Goal: Information Seeking & Learning: Learn about a topic

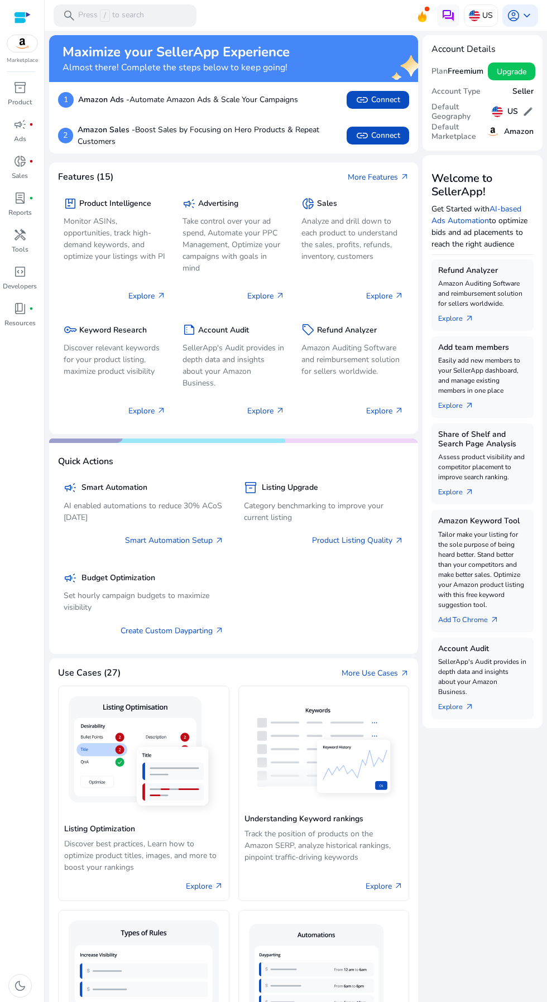
click at [527, 15] on span "keyboard_arrow_down" at bounding box center [526, 15] width 13 height 13
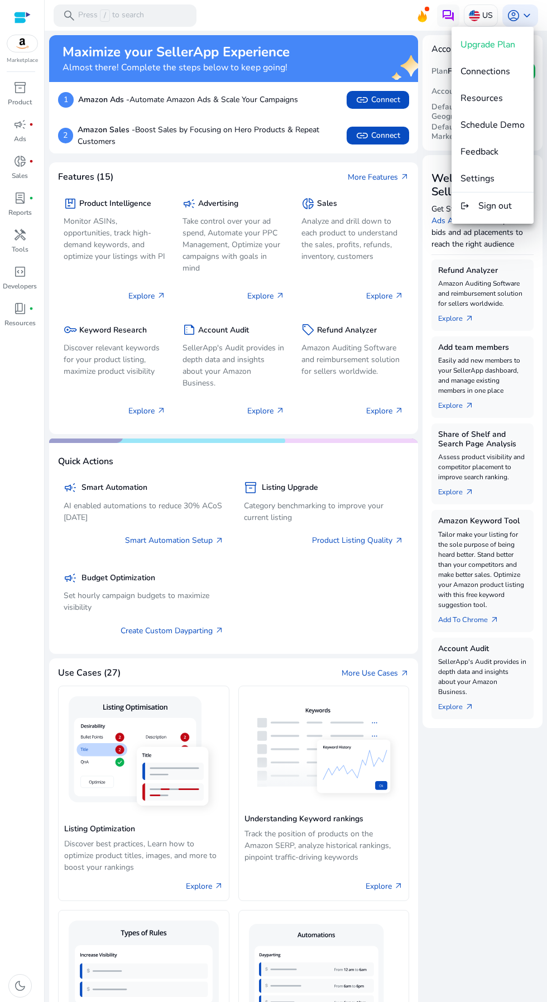
click at [546, 13] on div at bounding box center [273, 501] width 547 height 1002
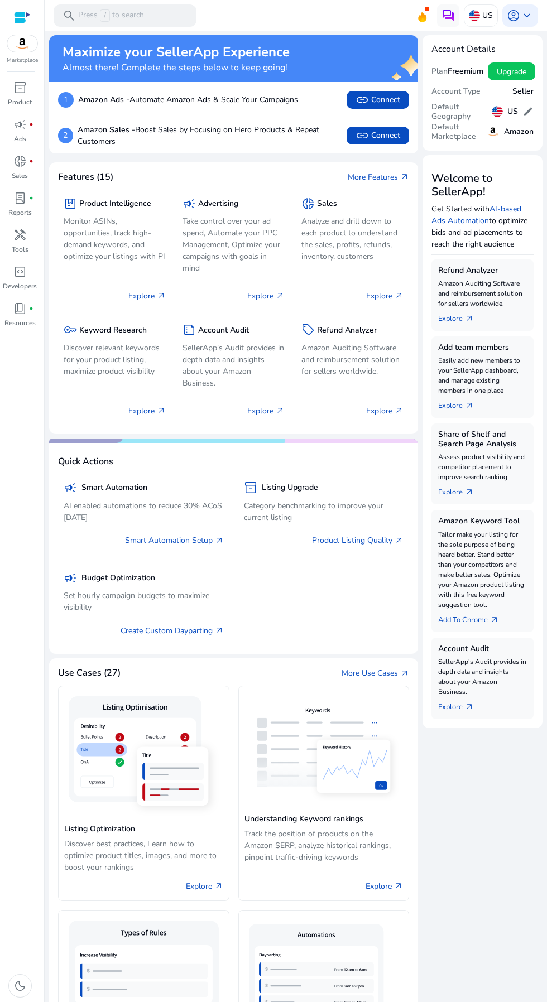
click at [18, 13] on div at bounding box center [22, 17] width 17 height 13
click at [17, 17] on div at bounding box center [22, 17] width 17 height 13
click at [18, 17] on div at bounding box center [22, 17] width 17 height 13
click at [10, 323] on p "Resources" at bounding box center [19, 323] width 31 height 10
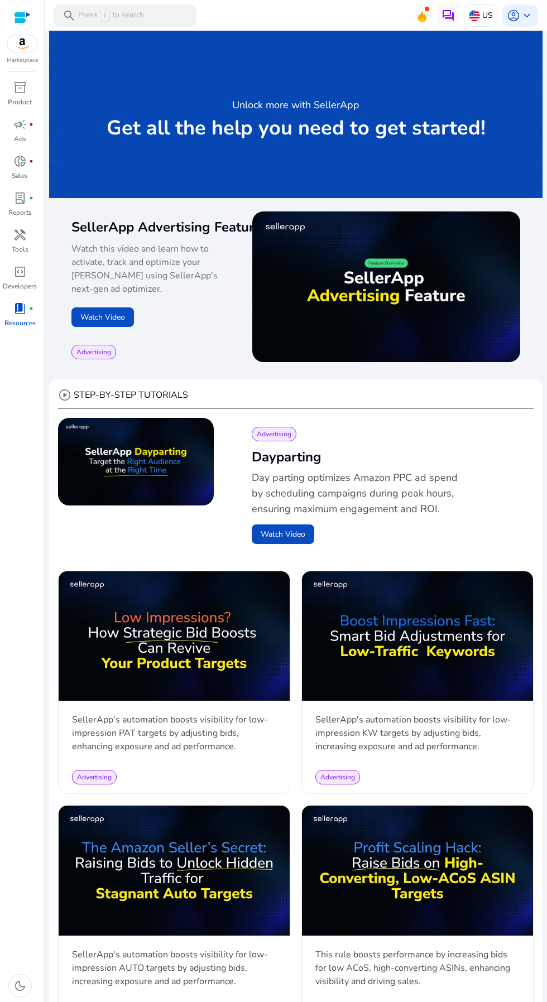
click at [414, 15] on icon at bounding box center [421, 15] width 17 height 16
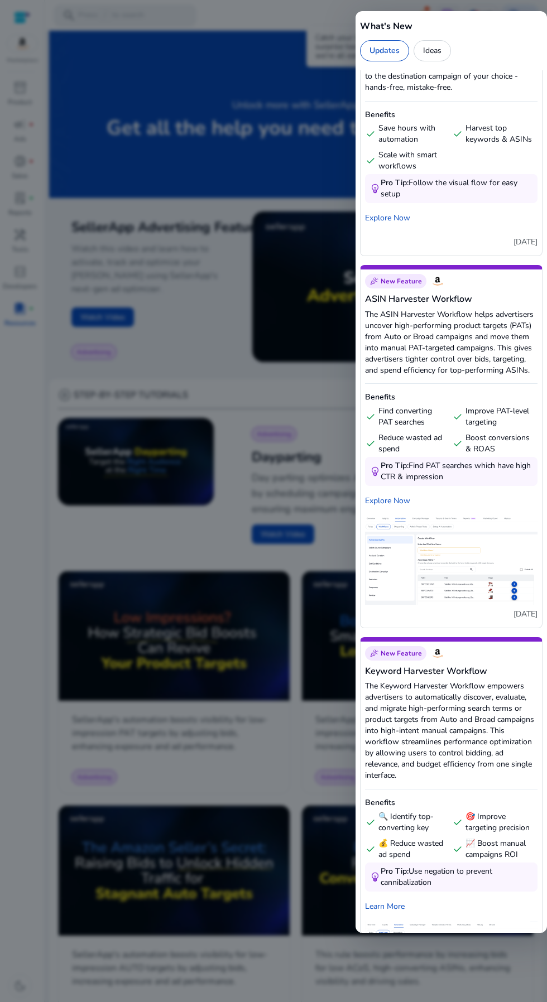
scroll to position [3751, 0]
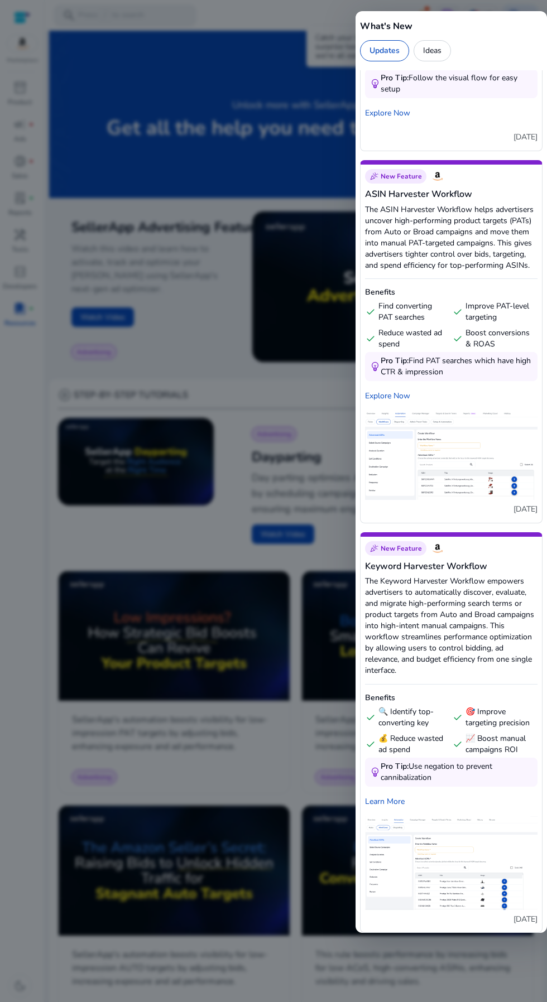
click at [247, 728] on div at bounding box center [273, 501] width 547 height 1002
